Goal: Find specific fact: Find specific fact

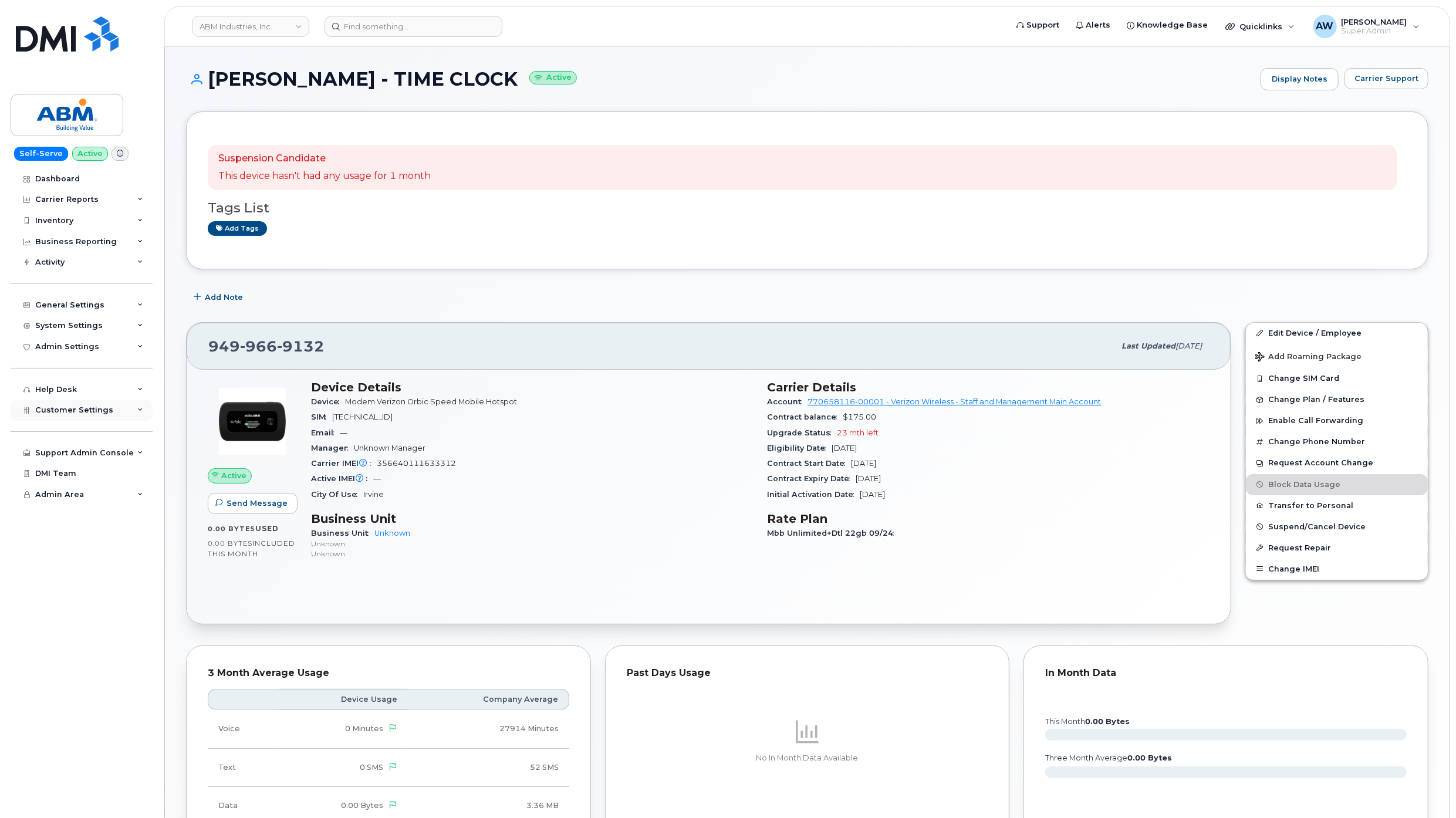
click at [90, 418] on div "Customer Settings" at bounding box center [81, 410] width 142 height 21
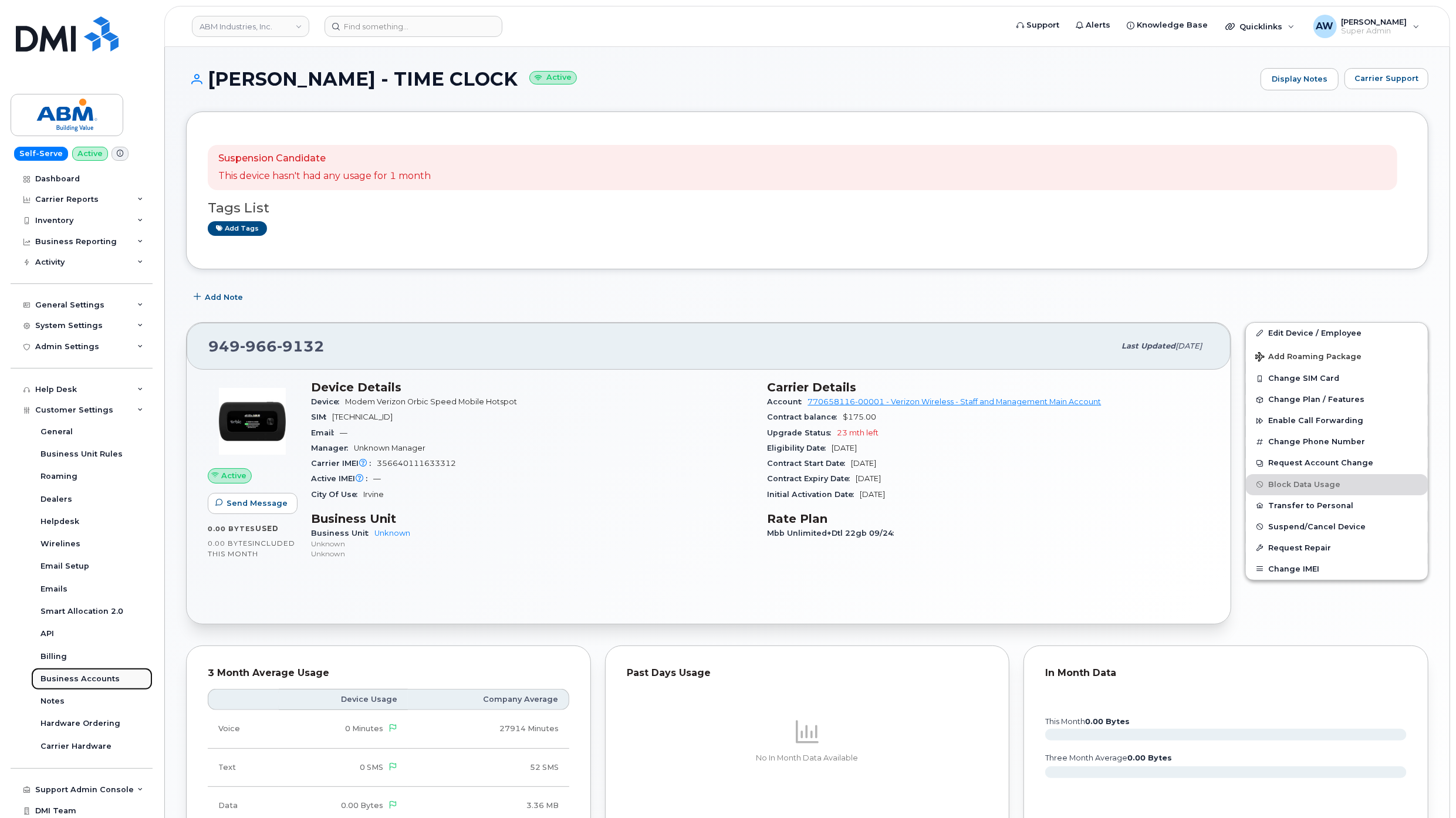
click at [104, 676] on div "Business Accounts" at bounding box center [80, 679] width 79 height 11
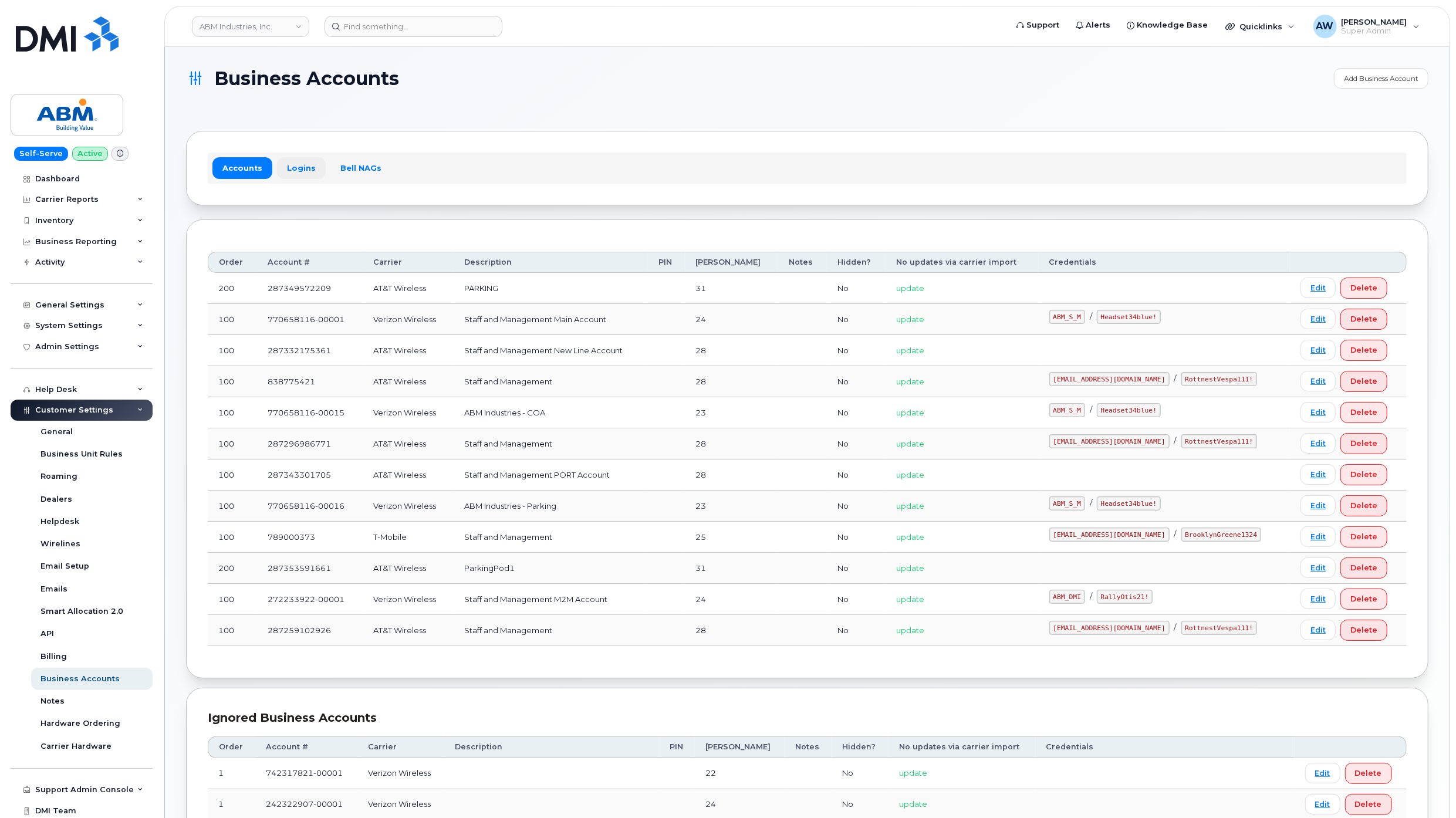
click at [286, 172] on link "Logins" at bounding box center [301, 168] width 49 height 21
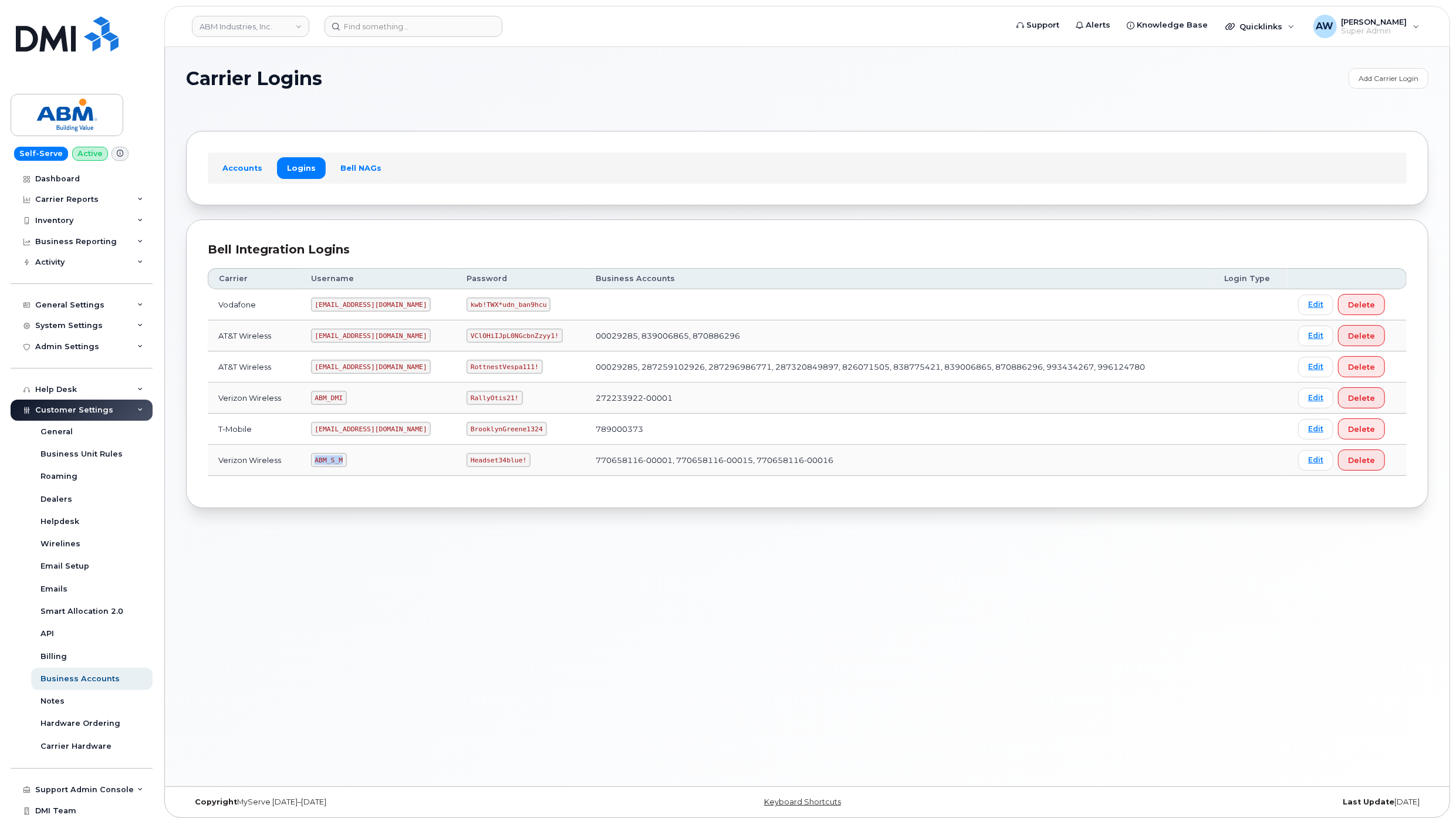
drag, startPoint x: 320, startPoint y: 463, endPoint x: 351, endPoint y: 463, distance: 31.0
click at [351, 463] on td "ABM_S_M" at bounding box center [378, 460] width 155 height 31
copy code "ABM_S_M"
drag, startPoint x: 435, startPoint y: 463, endPoint x: 484, endPoint y: 463, distance: 49.0
click at [484, 463] on code "Headset34blue!" at bounding box center [499, 460] width 64 height 14
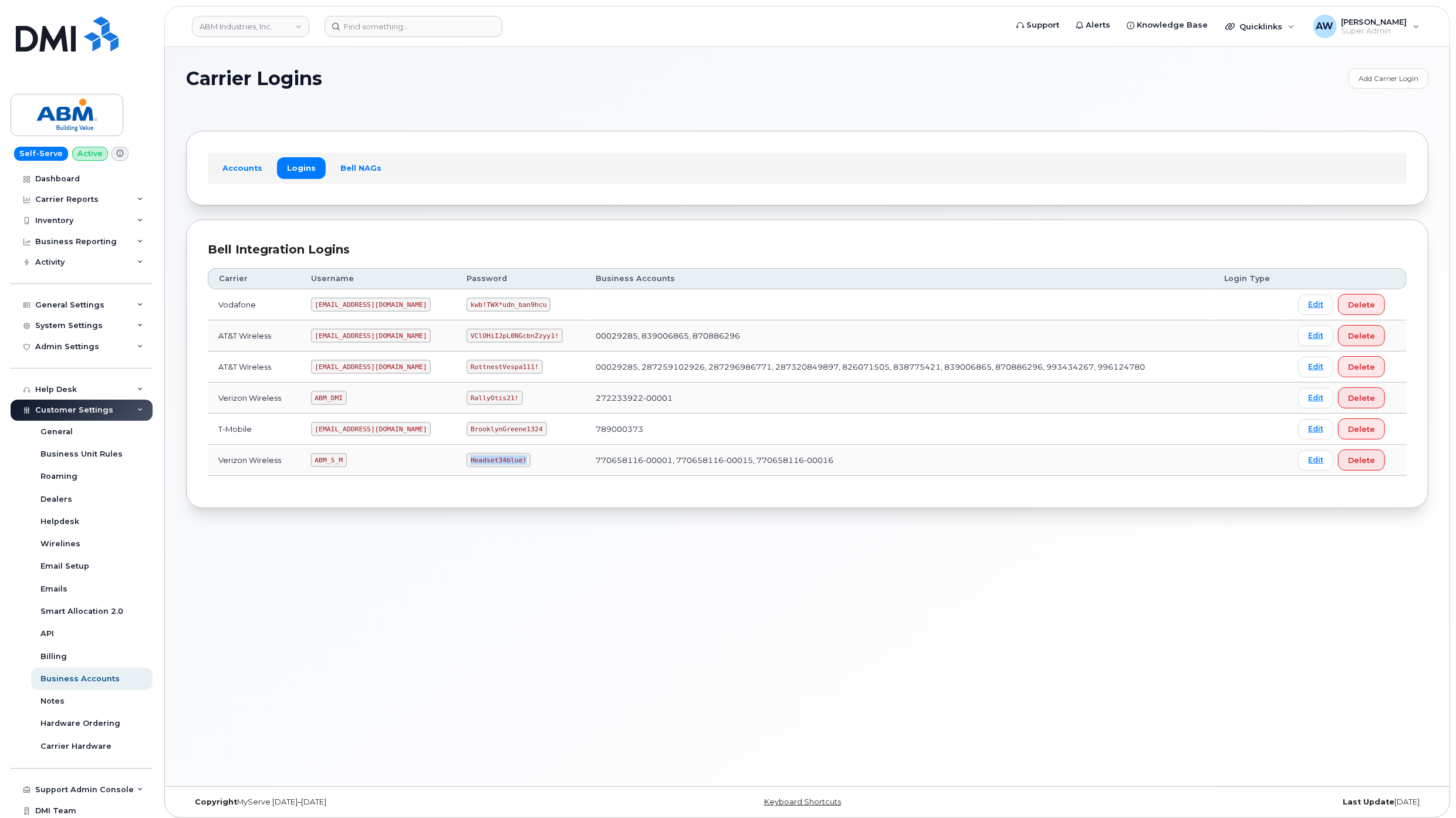
copy code "Headset34blue!"
